Goal: Task Accomplishment & Management: Use online tool/utility

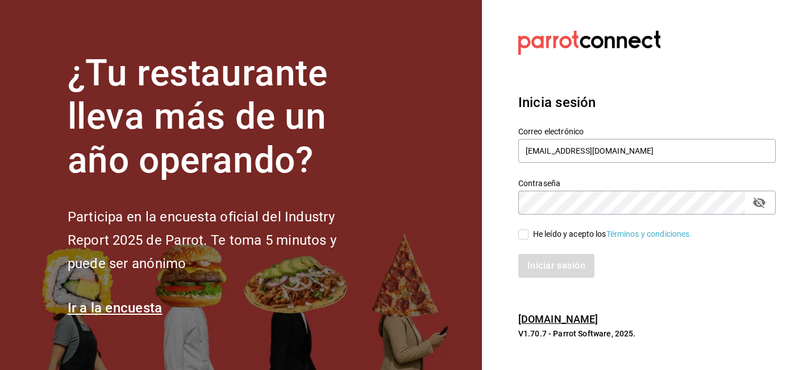
type input "[EMAIL_ADDRESS][DOMAIN_NAME]"
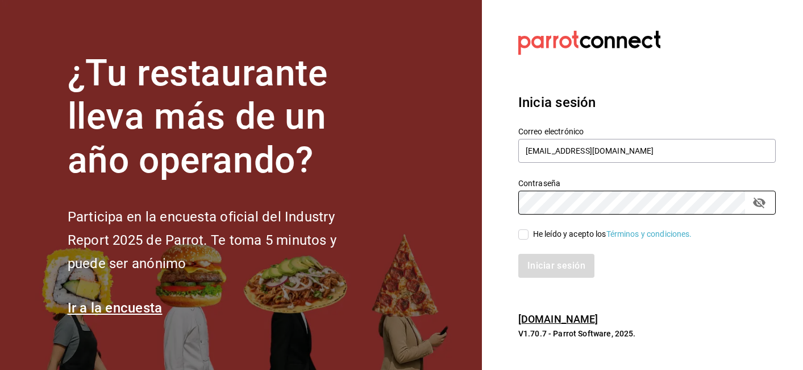
click at [521, 236] on input "He leído y acepto los Términos y condiciones." at bounding box center [523, 234] width 10 height 10
checkbox input "true"
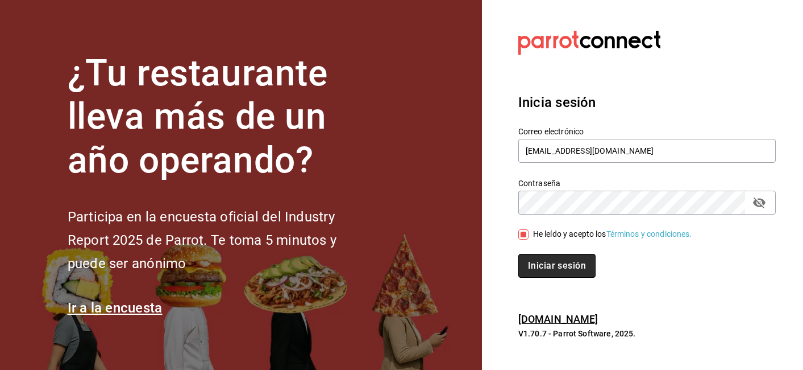
click at [548, 272] on button "Iniciar sesión" at bounding box center [556, 266] width 77 height 24
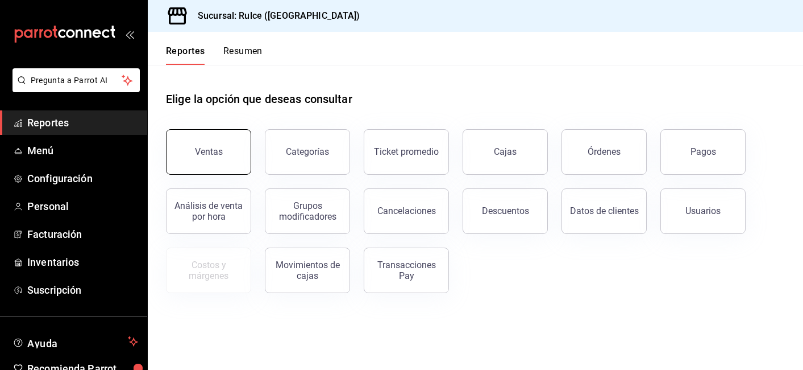
click at [209, 156] on div "Ventas" at bounding box center [209, 151] width 28 height 11
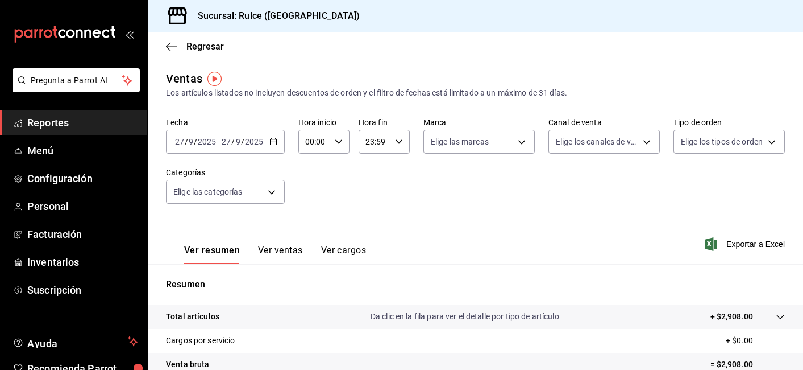
click at [279, 146] on div "2025-09-27 27 / 9 / 2025 - 2025-09-27 27 / 9 / 2025" at bounding box center [225, 142] width 119 height 24
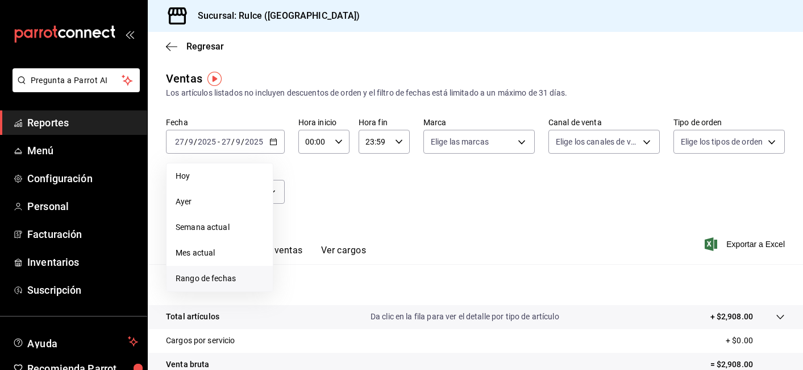
click at [213, 273] on span "Rango de fechas" at bounding box center [220, 278] width 88 height 12
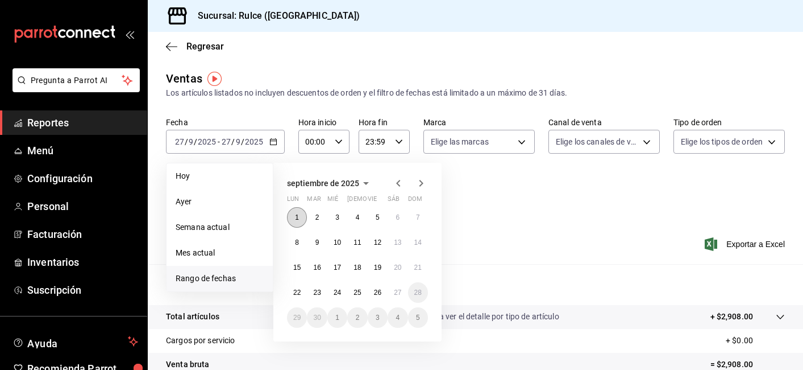
click at [304, 215] on button "1" at bounding box center [297, 217] width 20 height 20
click at [386, 294] on button "26" at bounding box center [378, 292] width 20 height 20
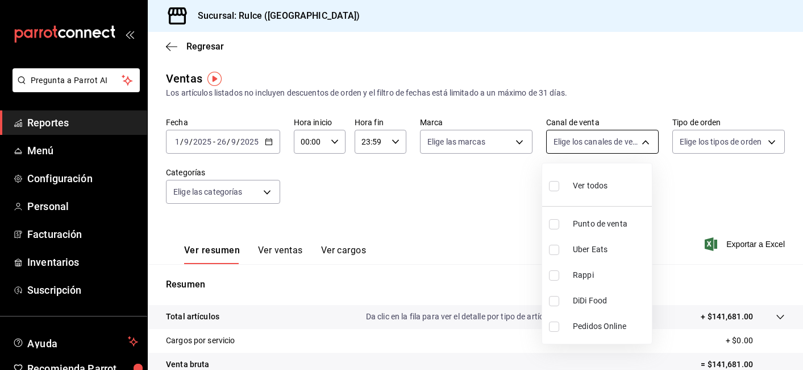
click at [599, 151] on body "Pregunta a Parrot AI Reportes Menú Configuración Personal Facturación Inventari…" at bounding box center [401, 185] width 803 height 370
click at [264, 189] on div at bounding box center [401, 185] width 803 height 370
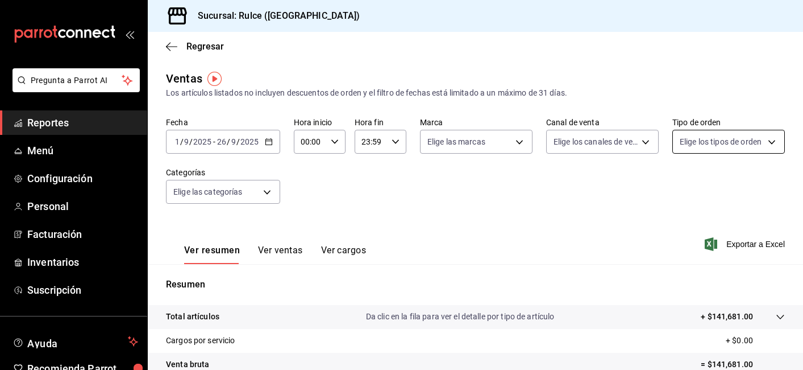
click at [703, 152] on body "Pregunta a Parrot AI Reportes Menú Configuración Personal Facturación Inventari…" at bounding box center [401, 185] width 803 height 370
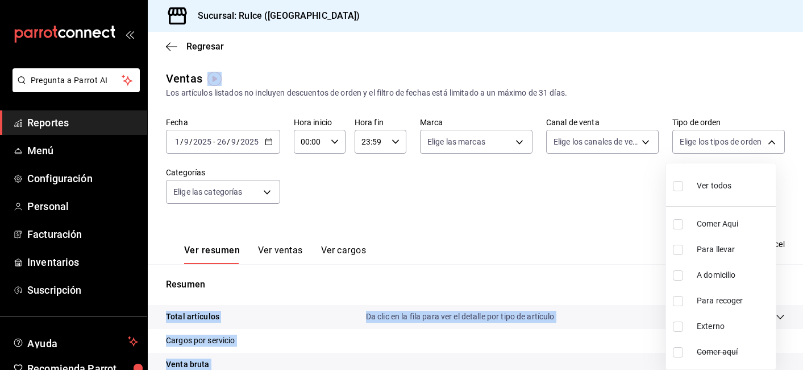
drag, startPoint x: 800, startPoint y: 181, endPoint x: 818, endPoint y: 327, distance: 147.2
click at [803, 327] on html "Pregunta a Parrot AI Reportes Menú Configuración Personal Facturación Inventari…" at bounding box center [401, 185] width 803 height 370
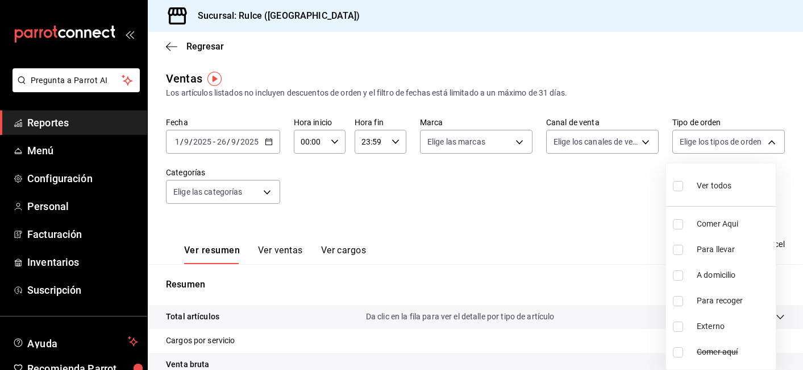
click at [602, 284] on div at bounding box center [401, 185] width 803 height 370
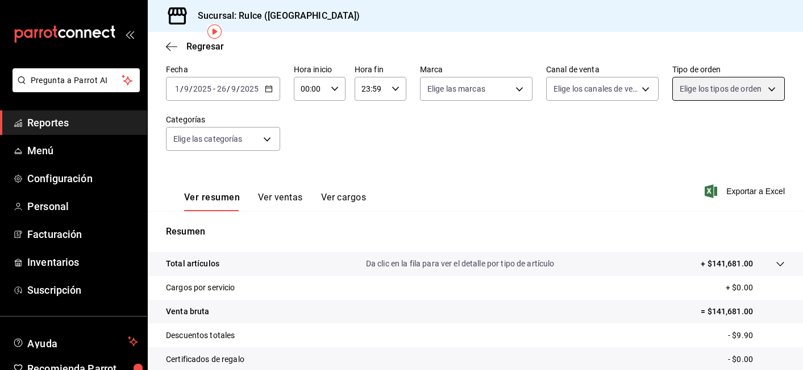
scroll to position [45, 0]
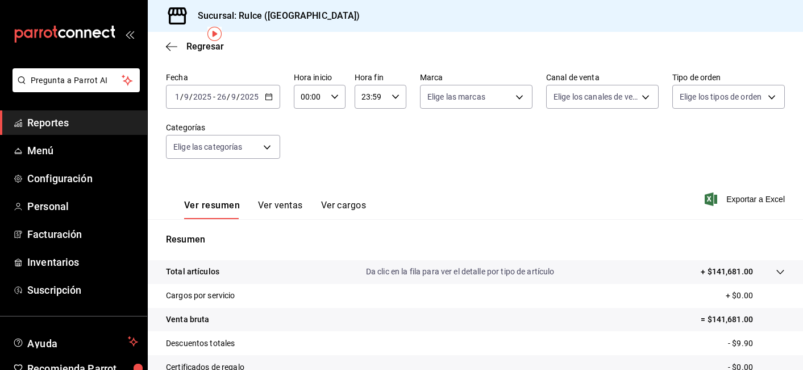
click at [297, 208] on button "Ver ventas" at bounding box center [280, 209] width 45 height 19
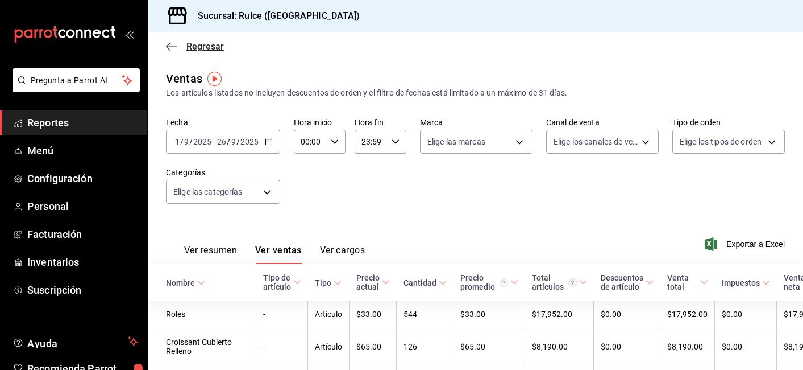
click at [176, 50] on icon "button" at bounding box center [171, 47] width 11 height 10
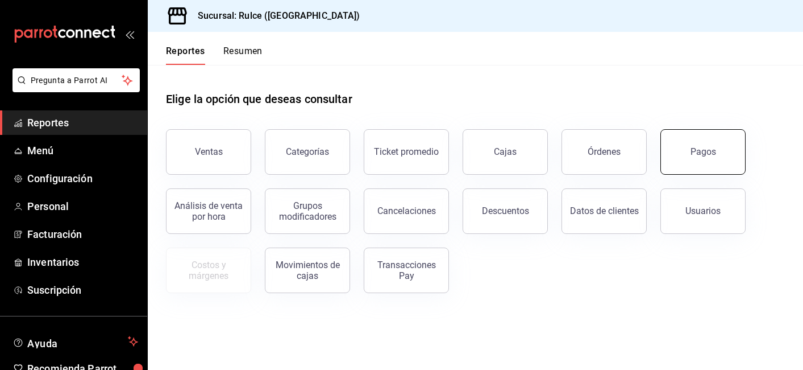
click at [670, 168] on button "Pagos" at bounding box center [703, 151] width 85 height 45
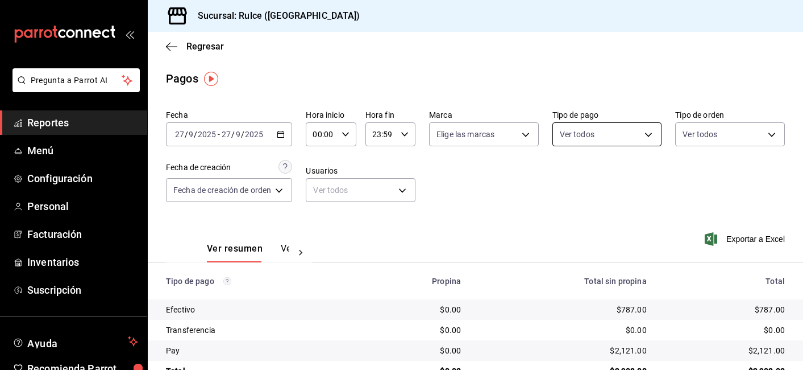
click at [607, 136] on body "Pregunta a Parrot AI Reportes Menú Configuración Personal Facturación Inventari…" at bounding box center [401, 185] width 803 height 370
click at [582, 209] on li "Efectivo" at bounding box center [602, 217] width 106 height 26
type input "3e99e30a-4f73-480c-8b5c-5392ba1201fa"
checkbox input "true"
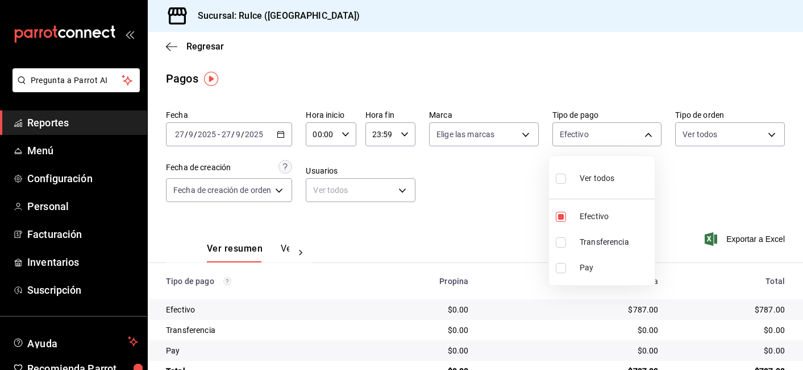
click at [283, 133] on div at bounding box center [401, 185] width 803 height 370
click at [283, 133] on icon "button" at bounding box center [281, 134] width 8 height 8
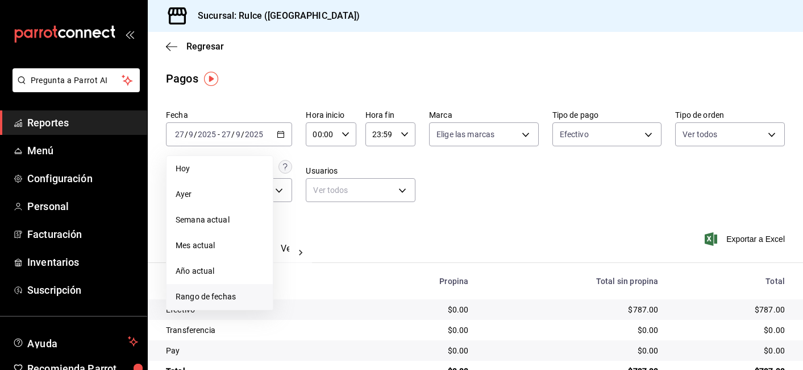
click at [223, 291] on span "Rango de fechas" at bounding box center [220, 297] width 88 height 12
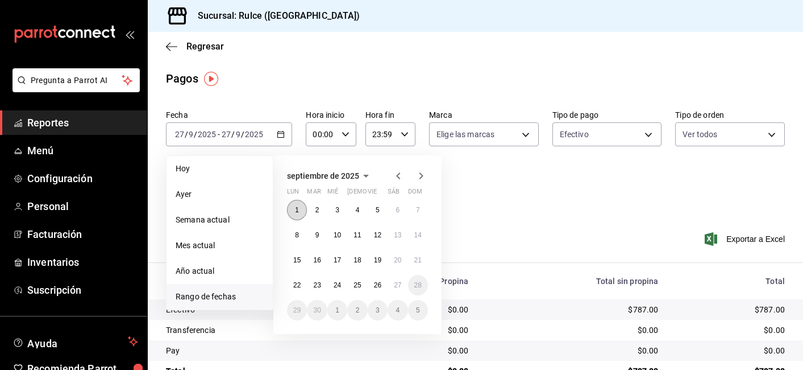
click at [296, 214] on button "1" at bounding box center [297, 210] width 20 height 20
click at [385, 287] on button "26" at bounding box center [378, 285] width 20 height 20
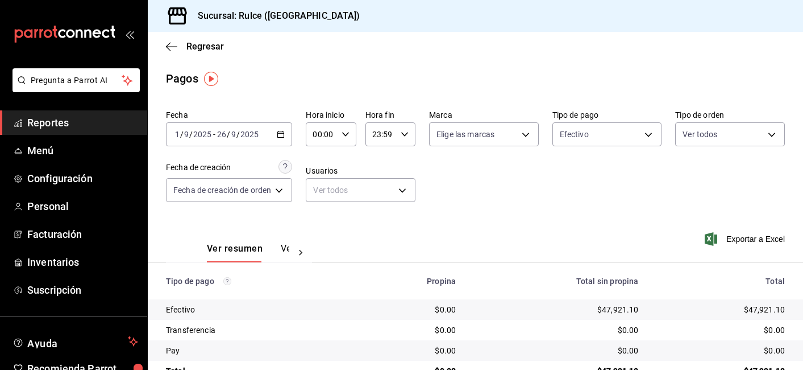
scroll to position [30, 0]
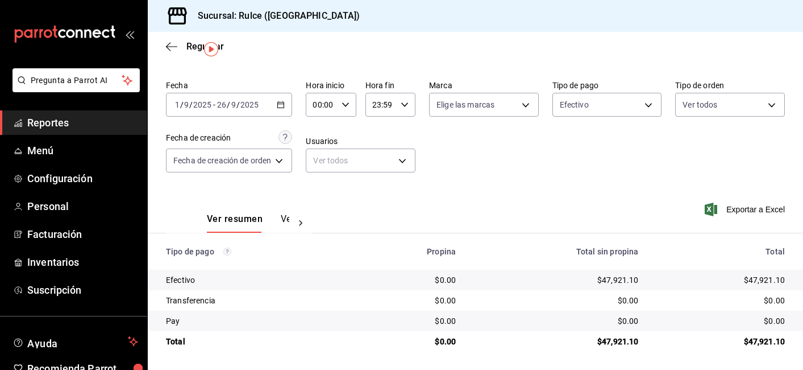
click at [302, 222] on icon at bounding box center [300, 222] width 11 height 11
click at [275, 219] on button "Ver pagos" at bounding box center [268, 222] width 43 height 19
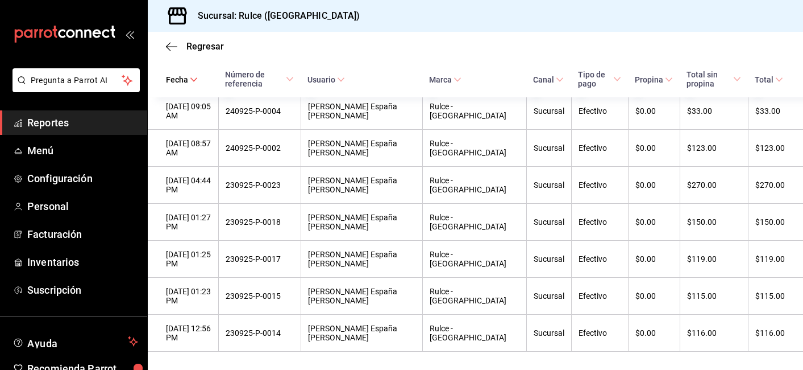
scroll to position [1704, 0]
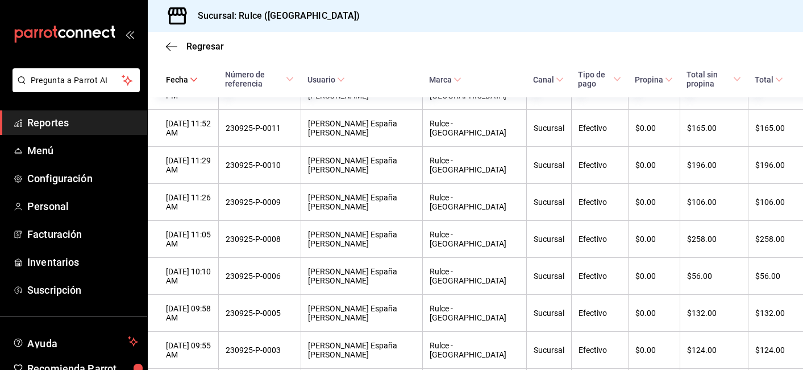
click at [619, 67] on th "Tipo de pago" at bounding box center [599, 79] width 57 height 36
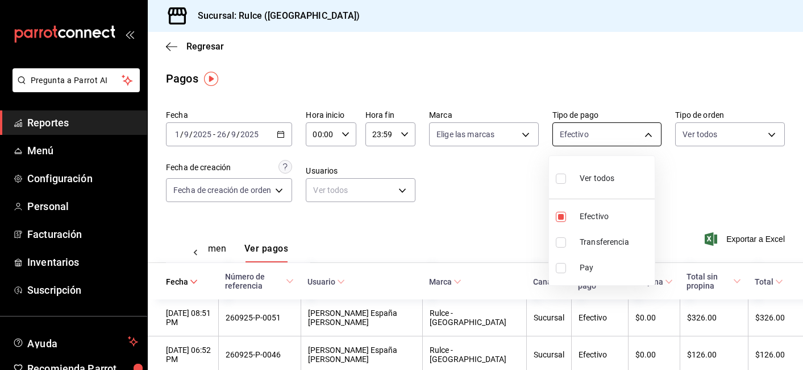
click at [626, 136] on body "Pregunta a Parrot AI Reportes Menú Configuración Personal Facturación Inventari…" at bounding box center [401, 185] width 803 height 370
click at [562, 268] on input "checkbox" at bounding box center [561, 268] width 10 height 10
checkbox input "true"
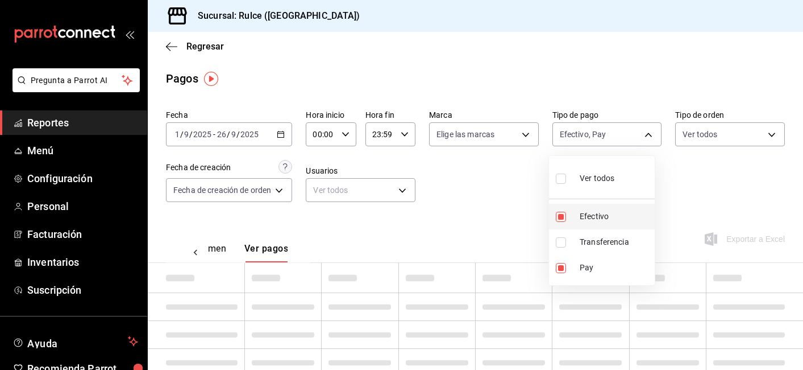
click at [560, 223] on li "Efectivo" at bounding box center [602, 217] width 106 height 26
type input "59877f80-26bd-4f5b-a9be-d59f0f558b00"
checkbox input "false"
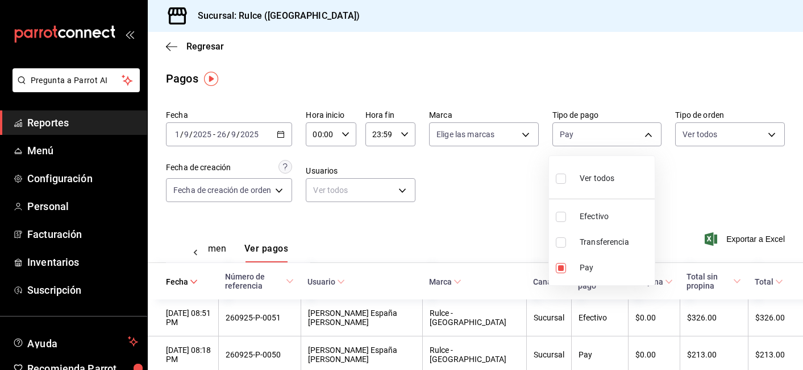
click at [511, 226] on div at bounding box center [401, 185] width 803 height 370
click at [213, 252] on button "Ver resumen" at bounding box center [199, 252] width 53 height 19
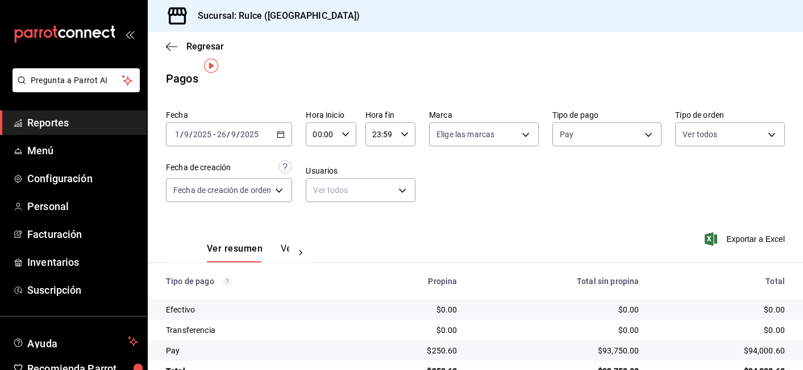
scroll to position [30, 0]
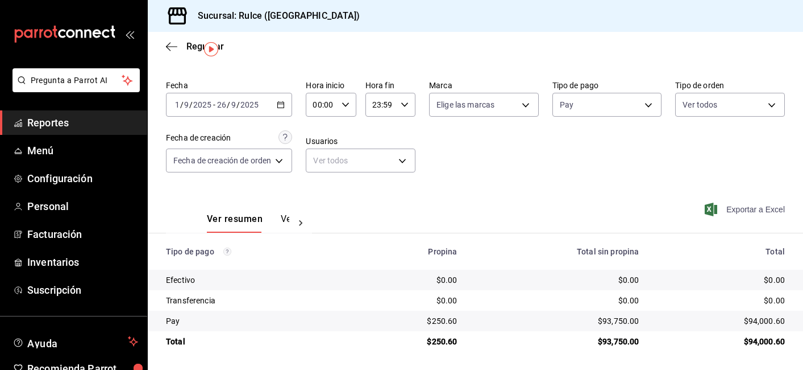
click at [747, 207] on span "Exportar a Excel" at bounding box center [746, 209] width 78 height 14
